Goal: Task Accomplishment & Management: Manage account settings

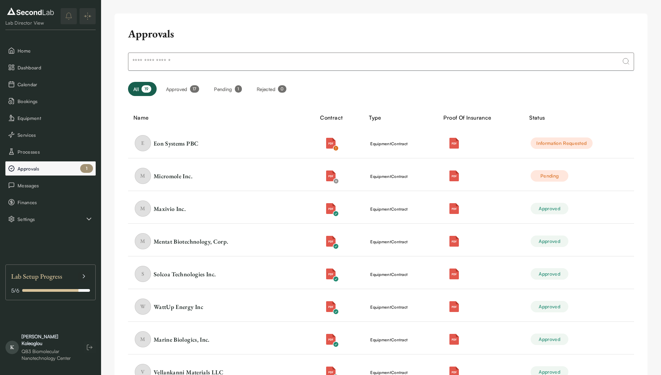
click at [55, 167] on span "Approvals" at bounding box center [55, 168] width 75 height 7
click at [91, 351] on icon "button" at bounding box center [89, 347] width 7 height 7
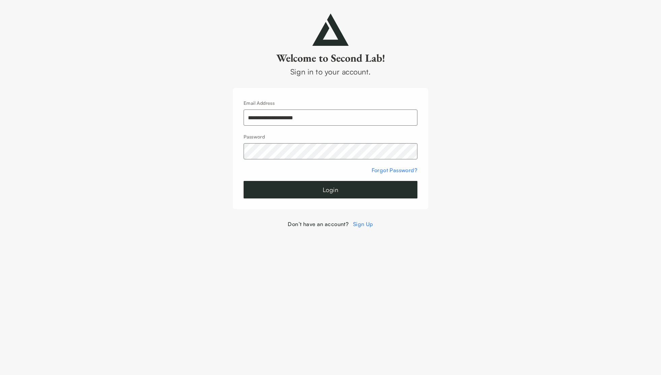
click at [310, 134] on div "Password" at bounding box center [331, 145] width 174 height 27
click at [348, 107] on div "**********" at bounding box center [331, 112] width 174 height 27
click at [315, 113] on input "**********" at bounding box center [331, 117] width 174 height 16
type input "**********"
click at [309, 186] on button "Login" at bounding box center [331, 190] width 174 height 18
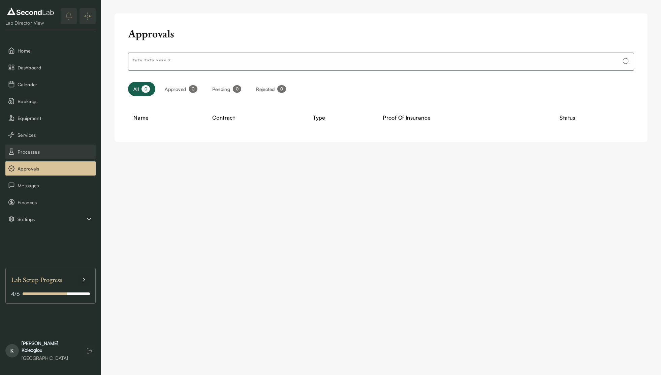
click at [38, 156] on button "Processes" at bounding box center [50, 152] width 90 height 14
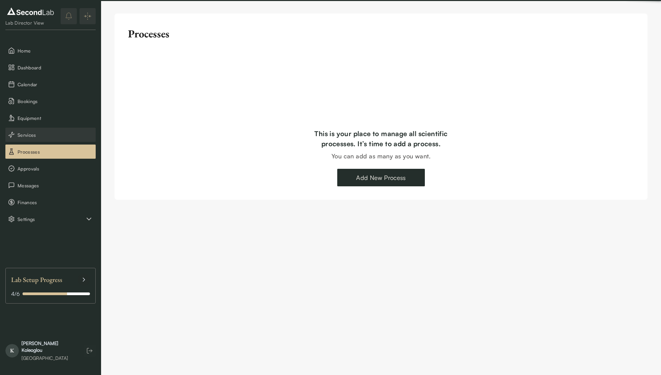
click at [45, 132] on span "Services" at bounding box center [55, 134] width 75 height 7
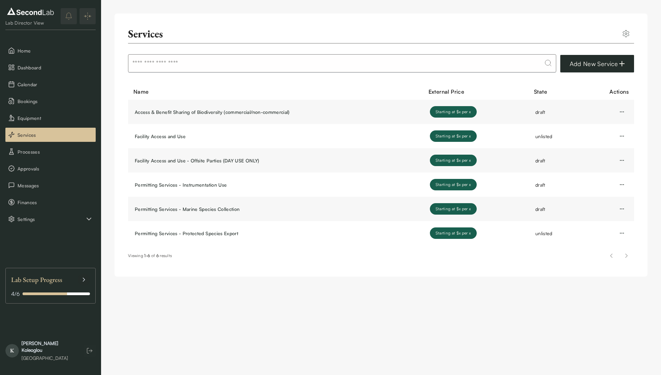
click at [112, 107] on div "Services Add New Service Name External Price State Actions Access & Benefit Sha…" at bounding box center [381, 145] width 560 height 290
click at [157, 290] on html "SKIP TO CONTENT Lab Director View Home Dashboard Calendar Bookings Equipment Se…" at bounding box center [330, 145] width 661 height 290
click at [214, 290] on html "SKIP TO CONTENT Lab Director View Home Dashboard Calendar Bookings Equipment Se…" at bounding box center [330, 145] width 661 height 290
click at [177, 290] on html "SKIP TO CONTENT Lab Director View Home Dashboard Calendar Bookings Equipment Se…" at bounding box center [330, 145] width 661 height 290
click at [325, 290] on html "SKIP TO CONTENT Lab Director View Home Dashboard Calendar Bookings Equipment Se…" at bounding box center [330, 145] width 661 height 290
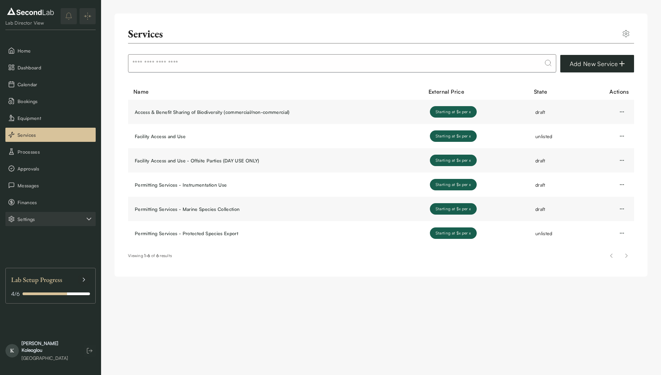
click at [58, 222] on span "Settings" at bounding box center [51, 219] width 67 height 7
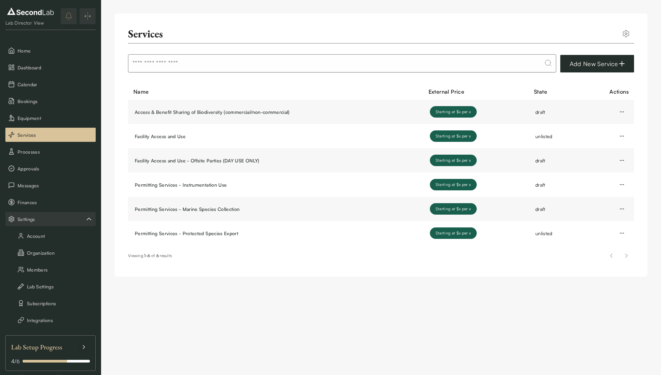
click at [182, 290] on html "SKIP TO CONTENT Lab Director View Home Dashboard Calendar Bookings Equipment Se…" at bounding box center [330, 145] width 661 height 290
